Goal: Check status: Check status

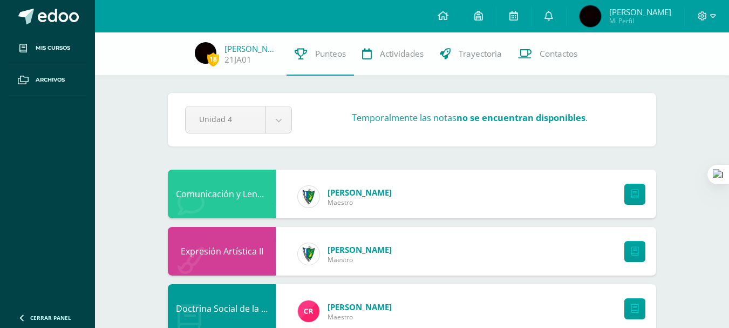
click at [653, 11] on span "[PERSON_NAME]" at bounding box center [640, 11] width 62 height 11
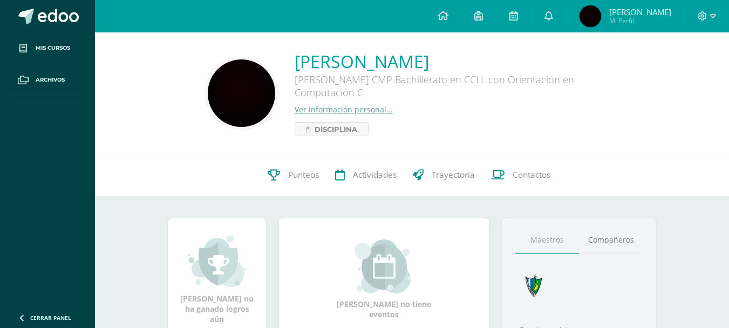
click at [302, 168] on link "Punteos" at bounding box center [293, 174] width 67 height 43
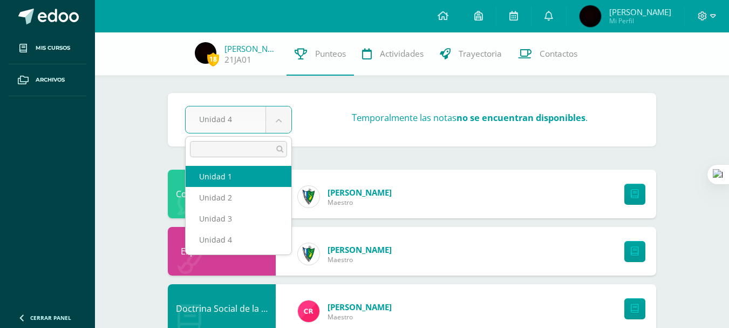
select select "Unidad 1"
